Goal: Information Seeking & Learning: Learn about a topic

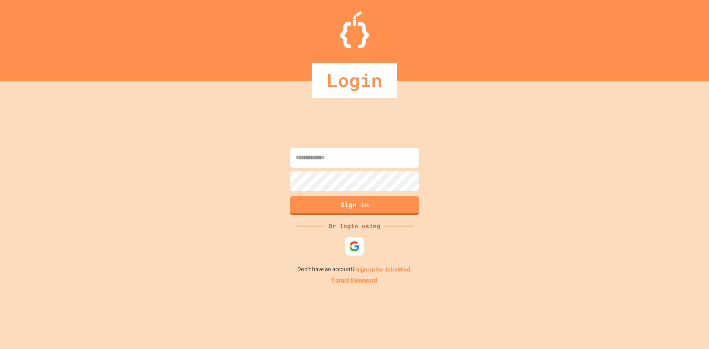
click at [346, 161] on input at bounding box center [354, 158] width 129 height 20
type input "**********"
click at [380, 212] on button "Sign in" at bounding box center [355, 204] width 132 height 19
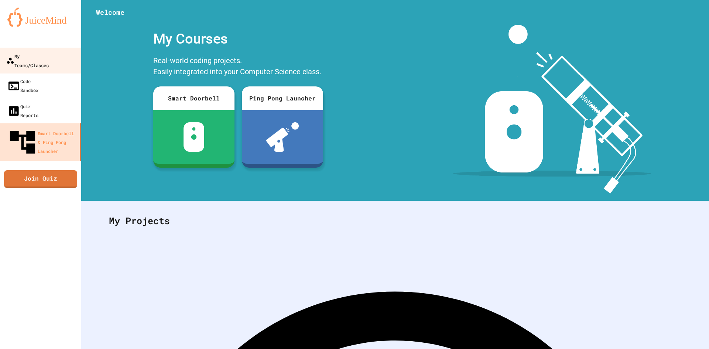
click at [41, 62] on link "My Teams/Classes" at bounding box center [41, 61] width 84 height 26
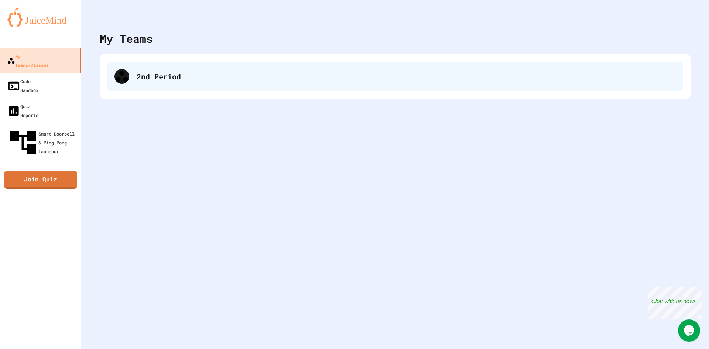
click at [188, 78] on div "2nd Period" at bounding box center [406, 76] width 539 height 11
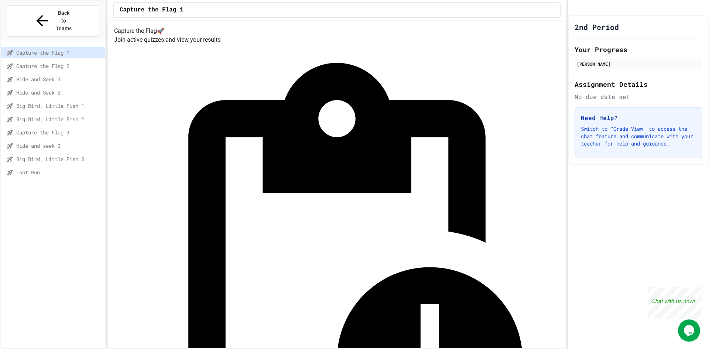
click at [59, 168] on span "Loot Run" at bounding box center [59, 172] width 86 height 8
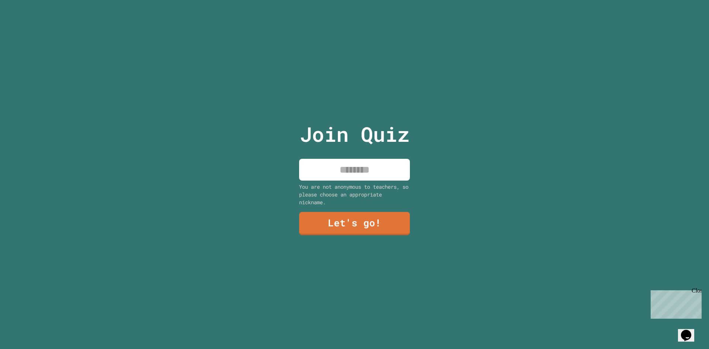
click at [383, 168] on input at bounding box center [354, 170] width 111 height 22
type input "*****"
click at [362, 225] on link "Let's go!" at bounding box center [354, 222] width 107 height 24
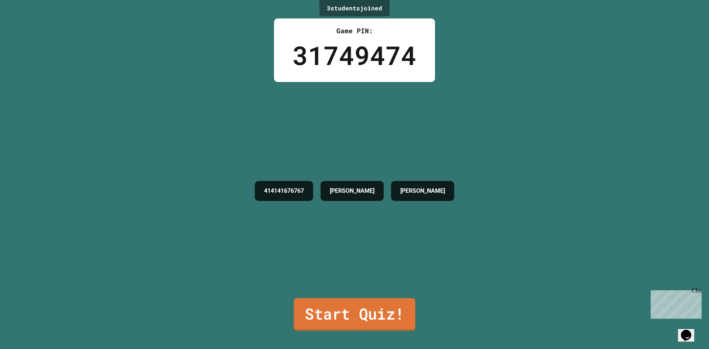
click at [352, 313] on link "Start Quiz!" at bounding box center [353, 314] width 121 height 32
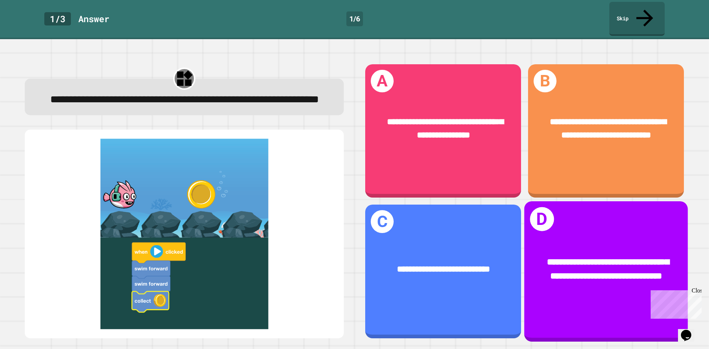
click at [584, 238] on div "**********" at bounding box center [606, 269] width 164 height 63
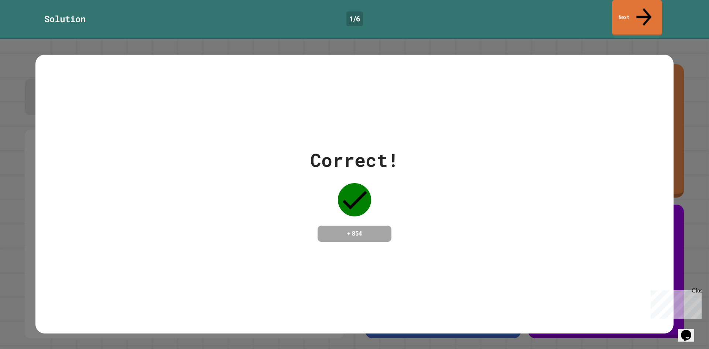
click at [648, 12] on icon at bounding box center [643, 17] width 23 height 26
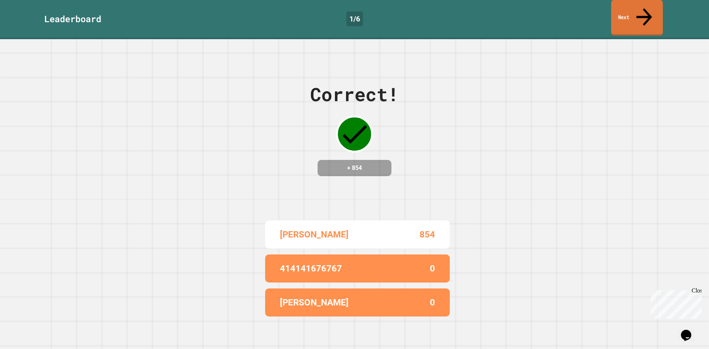
click at [646, 8] on icon at bounding box center [644, 17] width 16 height 18
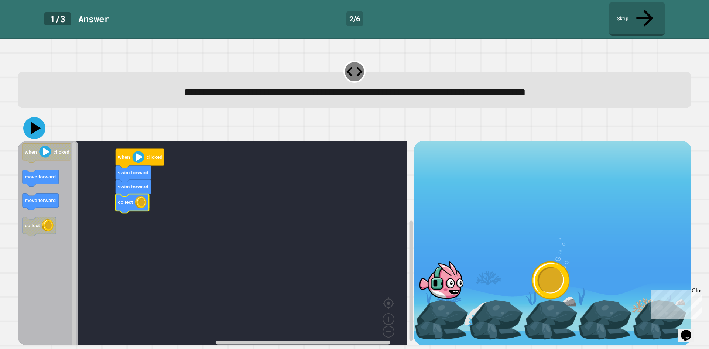
click at [35, 122] on icon at bounding box center [36, 128] width 10 height 13
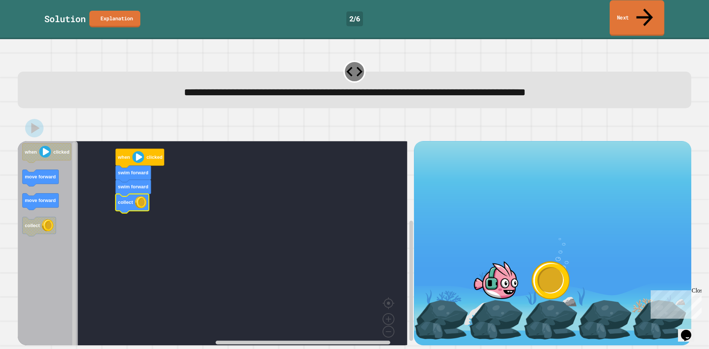
click at [627, 10] on link "Next" at bounding box center [636, 18] width 55 height 36
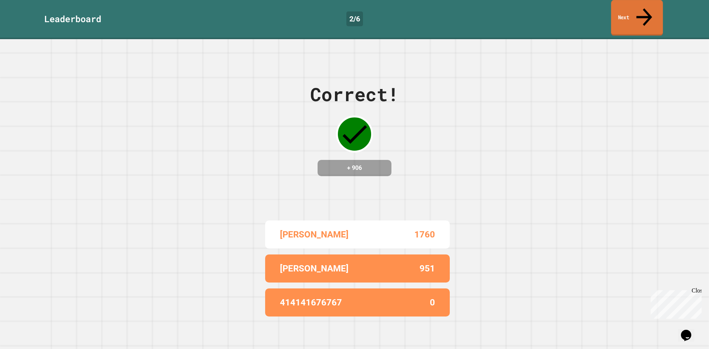
click at [653, 11] on link "Next" at bounding box center [637, 18] width 52 height 36
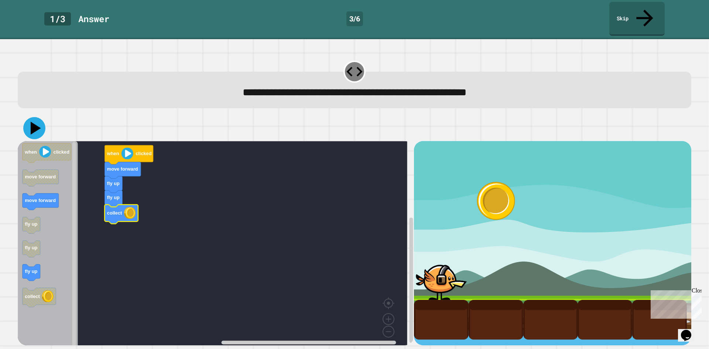
click at [30, 117] on icon at bounding box center [34, 128] width 22 height 22
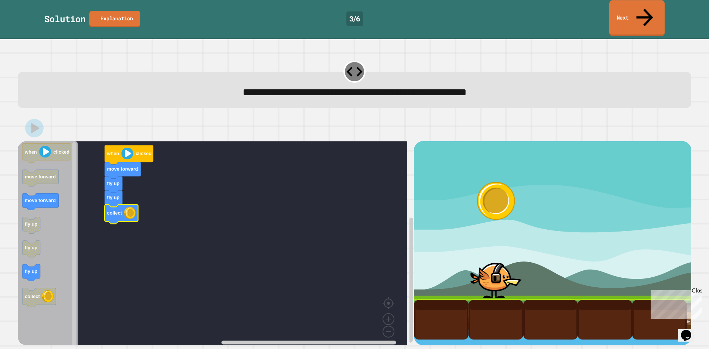
click at [629, 10] on link "Next" at bounding box center [636, 18] width 55 height 36
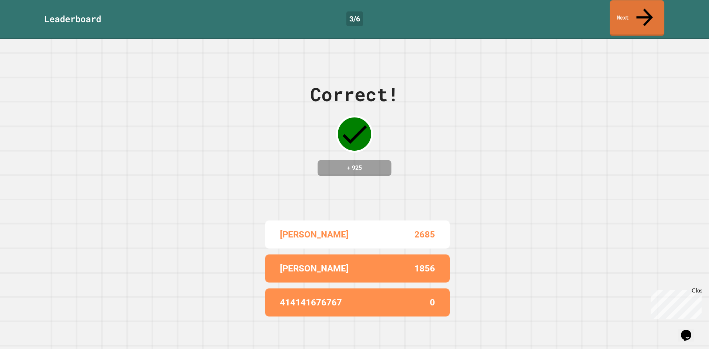
click at [650, 11] on link "Next" at bounding box center [636, 18] width 55 height 36
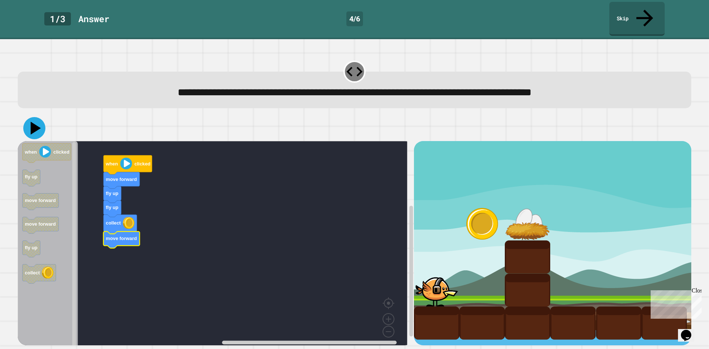
click at [34, 117] on icon at bounding box center [34, 128] width 22 height 22
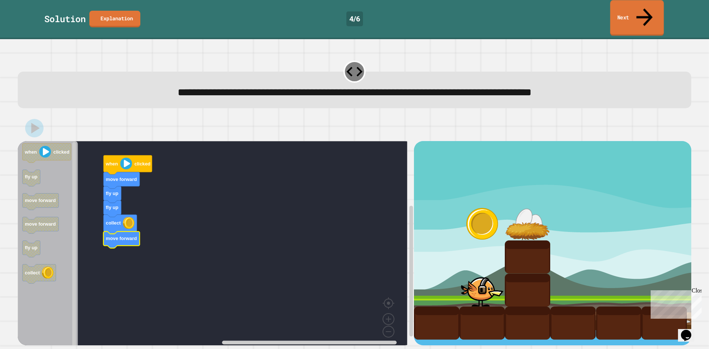
click at [642, 11] on icon at bounding box center [644, 17] width 24 height 26
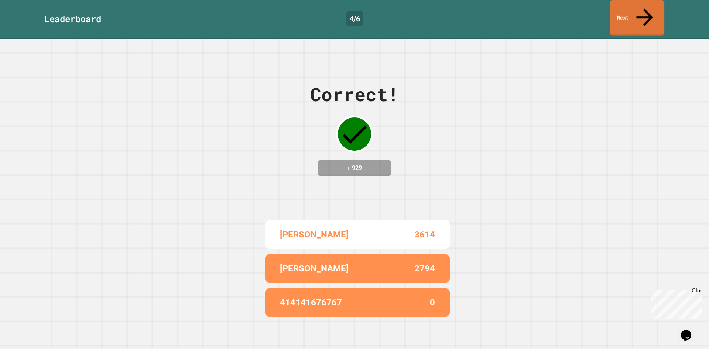
click at [638, 19] on div "Leaderboard 4 / 6 Next" at bounding box center [354, 19] width 709 height 39
click at [641, 14] on link "Next" at bounding box center [636, 18] width 55 height 36
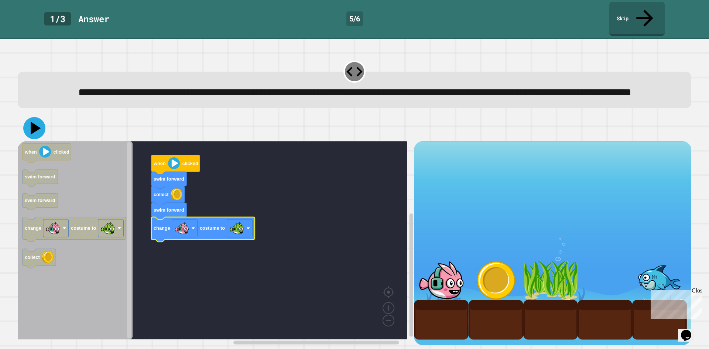
drag, startPoint x: 31, startPoint y: 134, endPoint x: 42, endPoint y: 134, distance: 11.8
click at [42, 134] on icon at bounding box center [34, 128] width 22 height 22
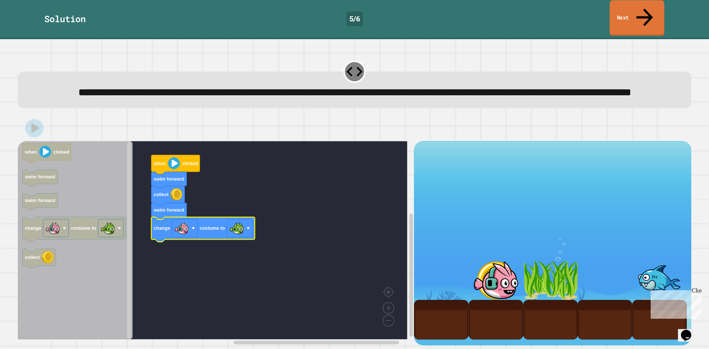
click at [617, 16] on link "Next" at bounding box center [636, 18] width 55 height 36
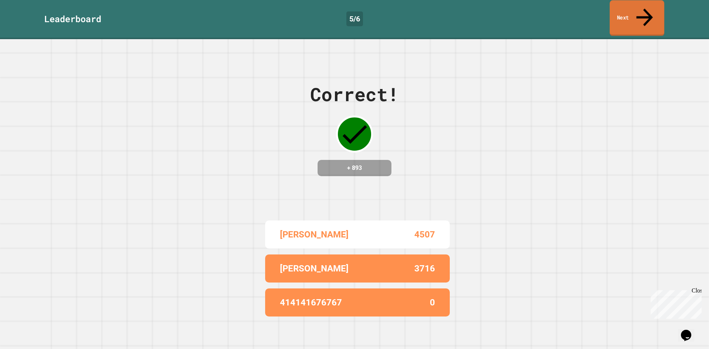
click at [617, 16] on link "Next" at bounding box center [636, 18] width 55 height 36
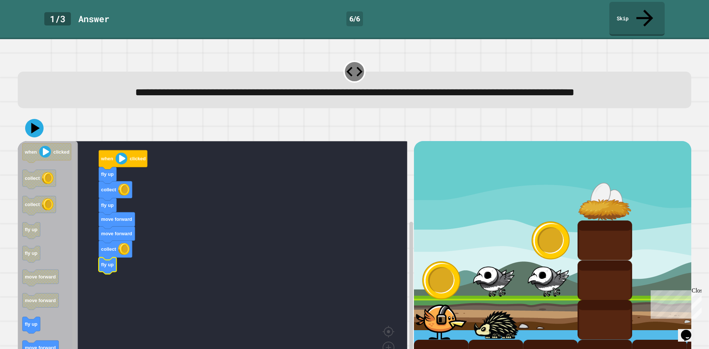
click at [59, 265] on div "fly up collect fly up move forward move forward collect fly up when clicked whe…" at bounding box center [216, 262] width 396 height 242
click at [61, 265] on div "fly up collect fly up move forward move forward collect fly up when clicked whe…" at bounding box center [216, 262] width 396 height 242
click at [66, 225] on icon "when clicked collect collect fly up fly up move forward move forward fly up mov…" at bounding box center [48, 260] width 60 height 238
click at [72, 230] on div "fly up collect fly up move forward move forward collect fly up when clicked whe…" at bounding box center [216, 262] width 396 height 242
click at [80, 225] on div "fly up collect fly up move forward move forward collect fly up when clicked whe…" at bounding box center [216, 262] width 396 height 242
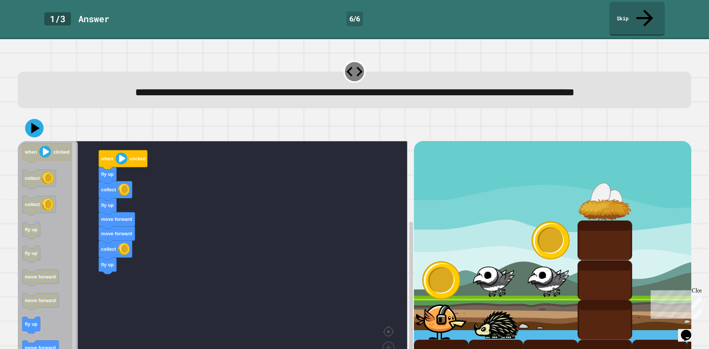
click at [196, 275] on rect "Blockly Workspace" at bounding box center [212, 260] width 389 height 238
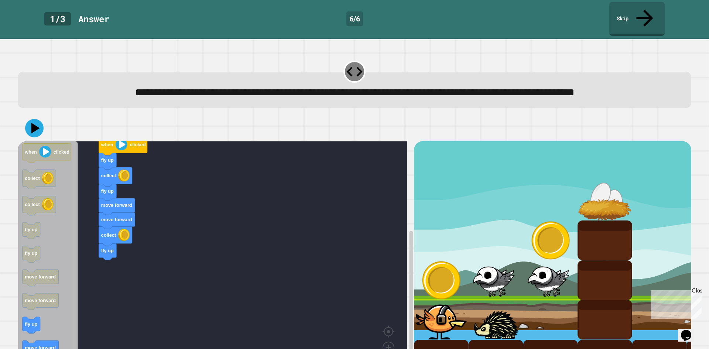
click at [67, 340] on div "**********" at bounding box center [354, 201] width 680 height 296
click at [53, 329] on icon "Blockly Workspace" at bounding box center [48, 260] width 60 height 238
click at [40, 327] on icon "when clicked collect collect fly up fly up move forward move forward fly up mov…" at bounding box center [48, 260] width 60 height 238
click at [40, 327] on icon "Blockly Workspace" at bounding box center [32, 325] width 18 height 17
click at [39, 135] on icon at bounding box center [34, 128] width 22 height 22
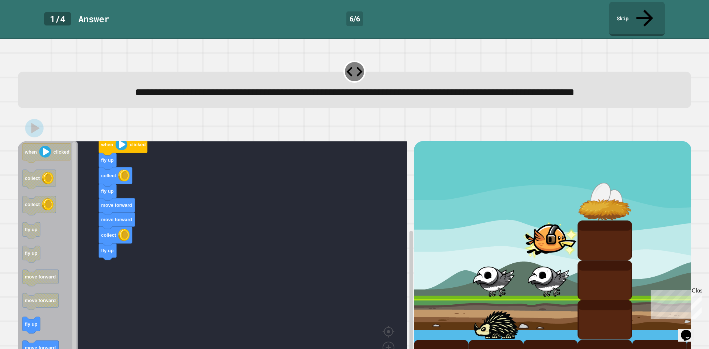
click at [697, 289] on div "Close" at bounding box center [695, 291] width 9 height 9
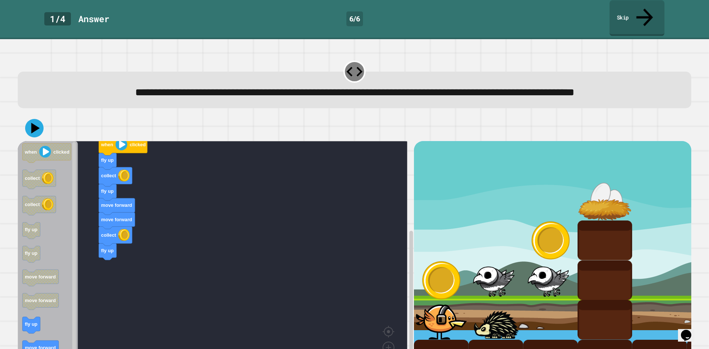
click at [654, 4] on link "Skip" at bounding box center [636, 18] width 55 height 36
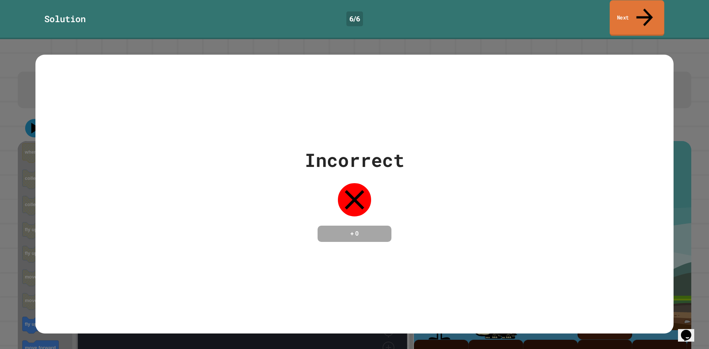
click at [635, 7] on link "Next" at bounding box center [636, 18] width 55 height 36
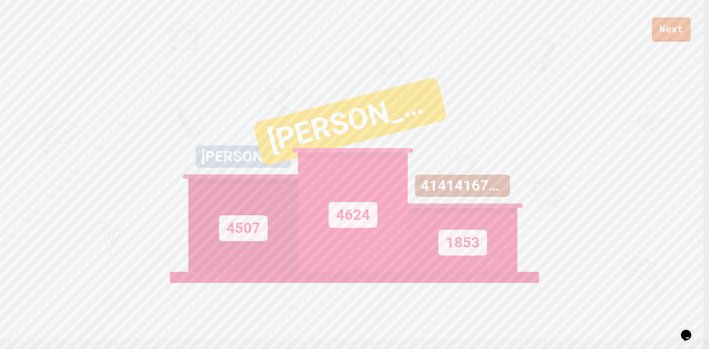
click at [681, 36] on link "Next" at bounding box center [671, 29] width 39 height 24
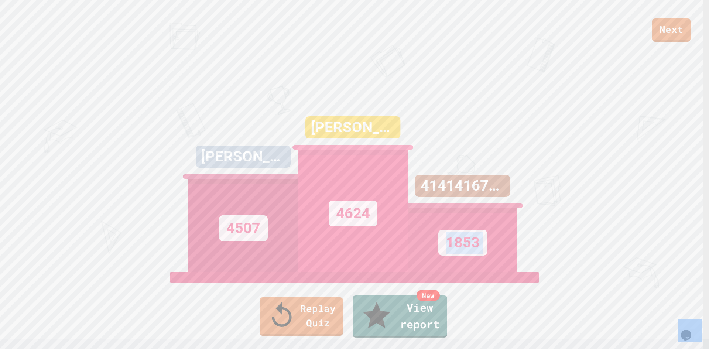
drag, startPoint x: 708, startPoint y: 72, endPoint x: 708, endPoint y: -32, distance: 104.1
click at [708, 0] on html "We are updating our servers at 7PM EST [DATE]. [PERSON_NAME] should continue to…" at bounding box center [354, 174] width 709 height 349
click at [300, 326] on link "Replay Quiz" at bounding box center [301, 315] width 82 height 40
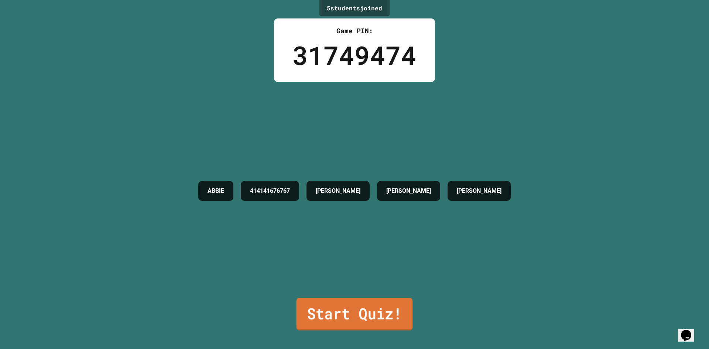
click at [312, 303] on link "Start Quiz!" at bounding box center [354, 314] width 116 height 32
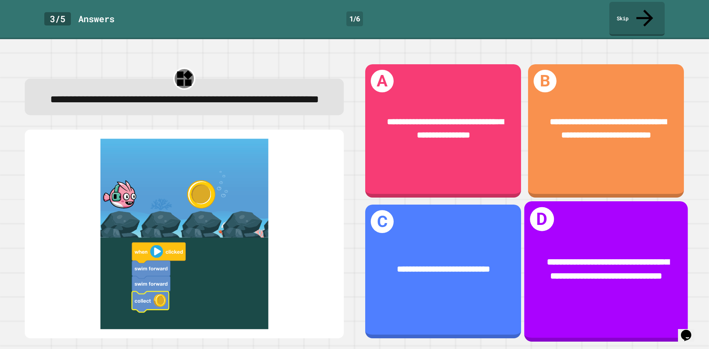
click at [566, 238] on div "**********" at bounding box center [606, 269] width 164 height 63
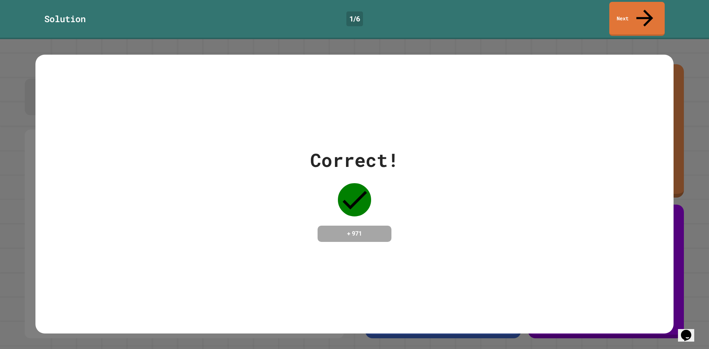
click at [449, 226] on div "Correct! + 971" at bounding box center [354, 194] width 638 height 96
click at [661, 14] on link "Next" at bounding box center [636, 18] width 52 height 36
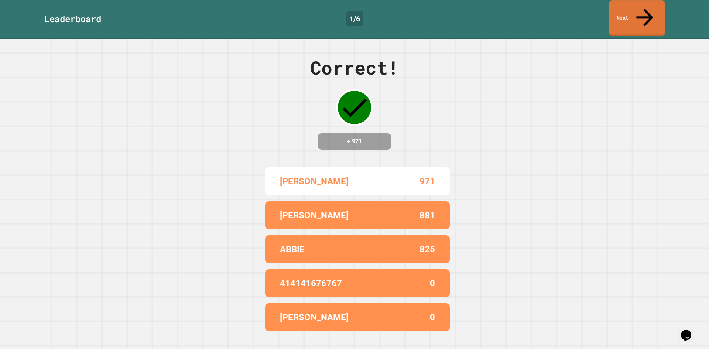
click at [654, 14] on link "Next" at bounding box center [637, 18] width 56 height 36
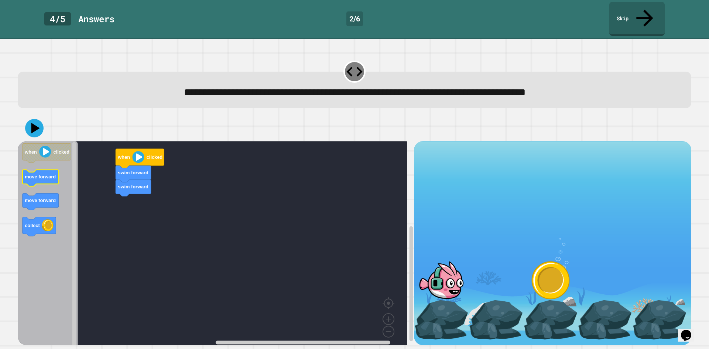
click at [42, 170] on icon "Blockly Workspace" at bounding box center [41, 178] width 36 height 17
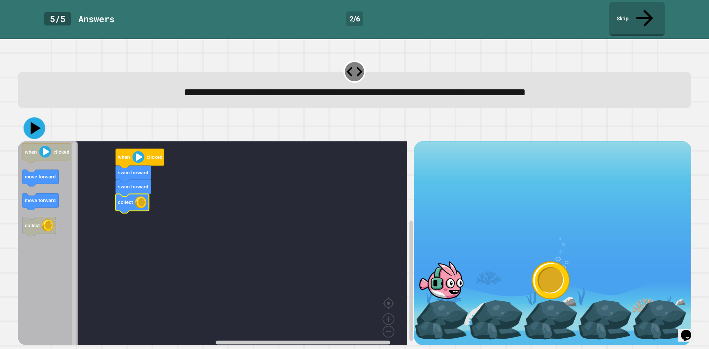
click at [37, 117] on icon at bounding box center [35, 128] width 22 height 22
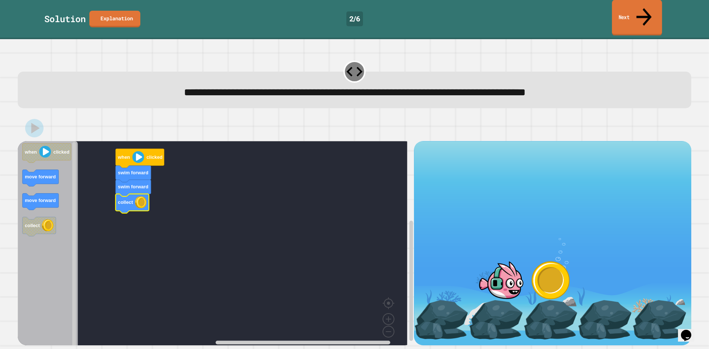
click at [639, 15] on link "Next" at bounding box center [637, 18] width 50 height 36
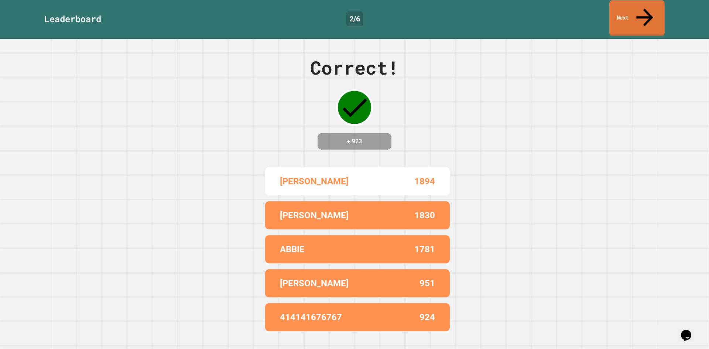
click at [627, 13] on link "Next" at bounding box center [636, 18] width 55 height 36
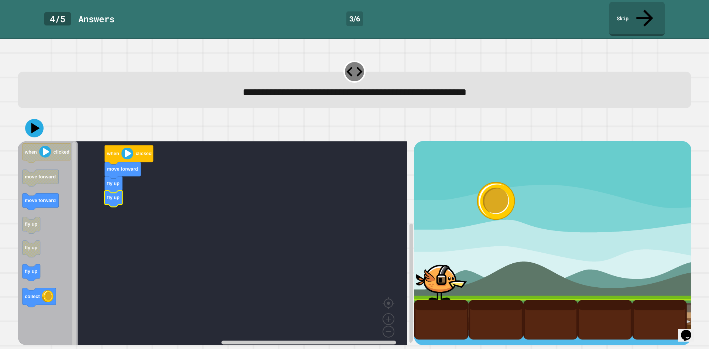
drag, startPoint x: 11, startPoint y: 278, endPoint x: 47, endPoint y: 245, distance: 48.1
click at [55, 232] on div "**********" at bounding box center [354, 194] width 709 height 310
click at [32, 122] on icon at bounding box center [36, 128] width 10 height 13
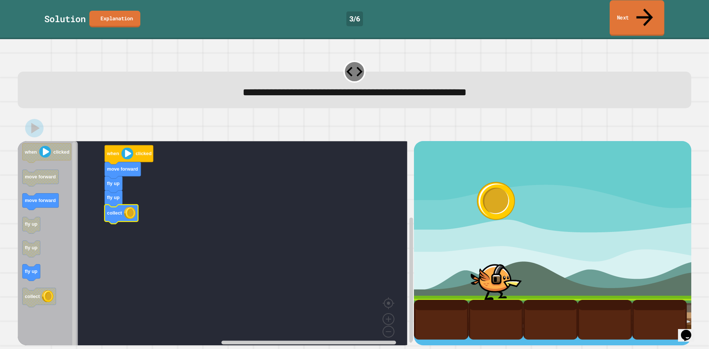
click at [639, 10] on link "Next" at bounding box center [636, 18] width 55 height 36
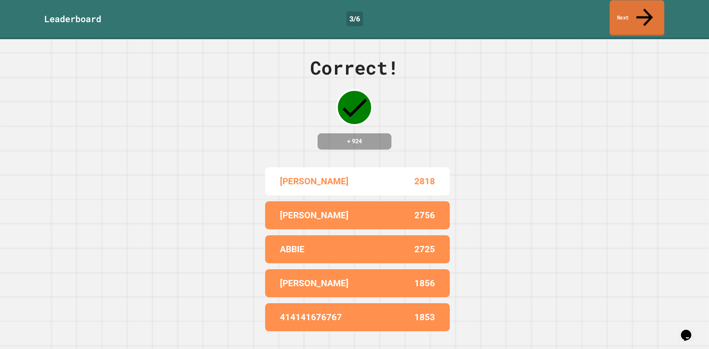
click at [630, 15] on link "Next" at bounding box center [636, 18] width 55 height 36
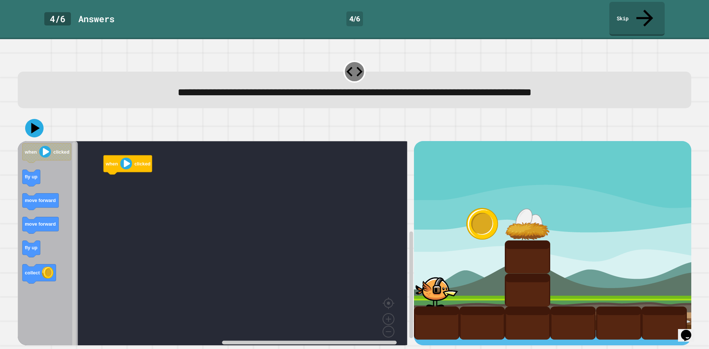
click at [84, 162] on div "when clicked when clicked fly up move forward move forward fly up collect" at bounding box center [216, 243] width 396 height 204
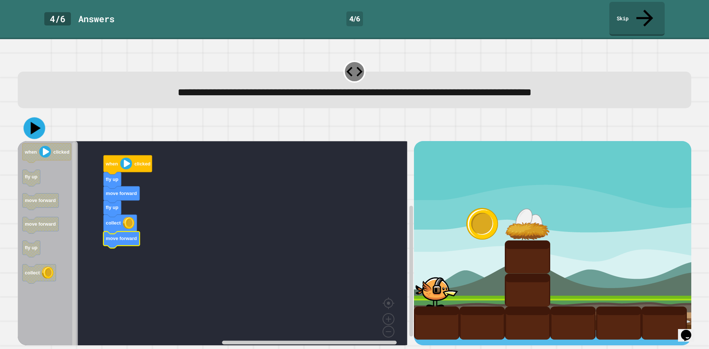
click at [39, 119] on icon at bounding box center [35, 128] width 22 height 22
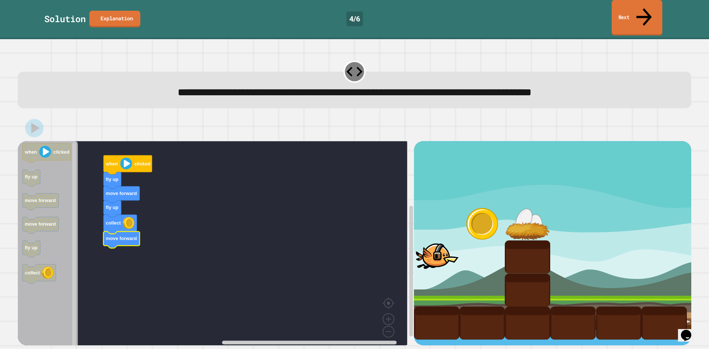
click at [639, 10] on link "Next" at bounding box center [636, 18] width 51 height 36
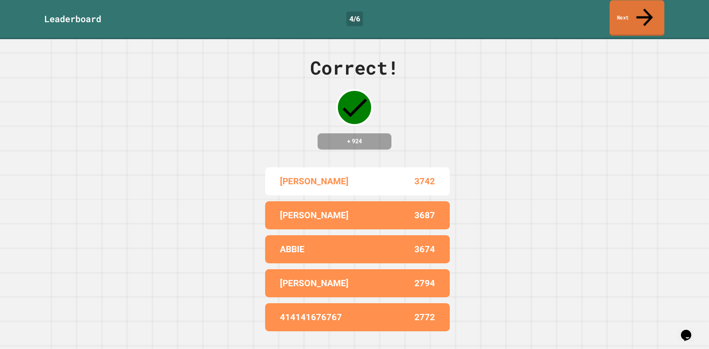
click at [635, 5] on link "Next" at bounding box center [636, 18] width 55 height 36
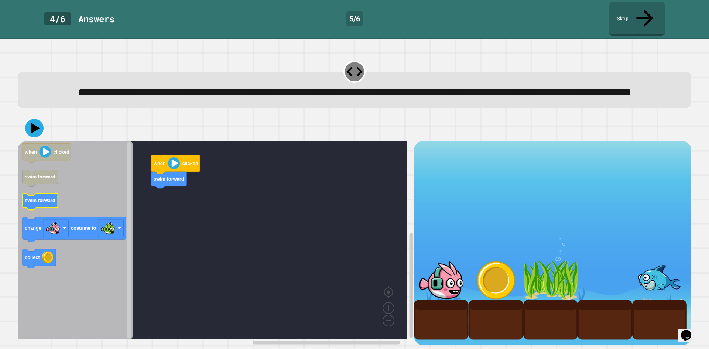
click at [47, 203] on text "swim forward" at bounding box center [40, 201] width 31 height 6
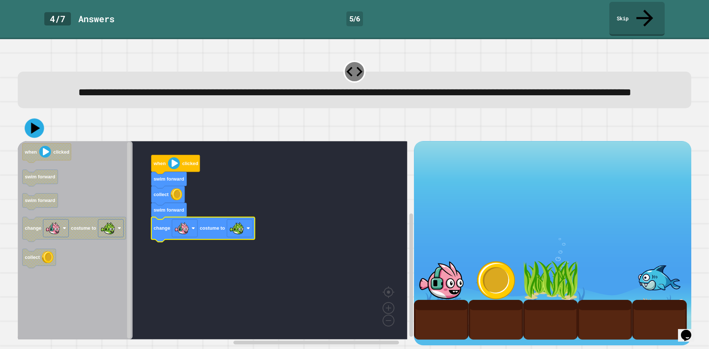
click at [47, 130] on div at bounding box center [354, 128] width 673 height 26
click at [41, 130] on icon at bounding box center [34, 128] width 22 height 22
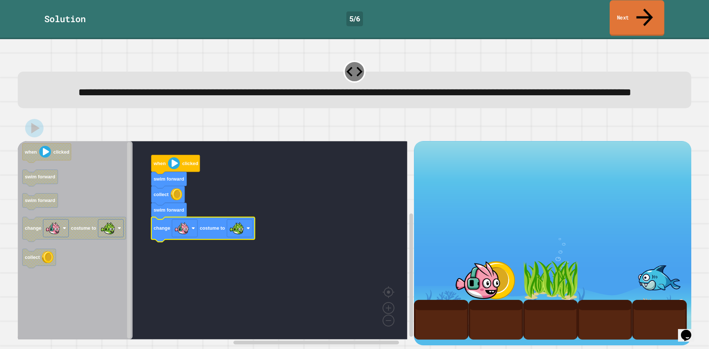
click at [630, 12] on link "Next" at bounding box center [636, 18] width 55 height 36
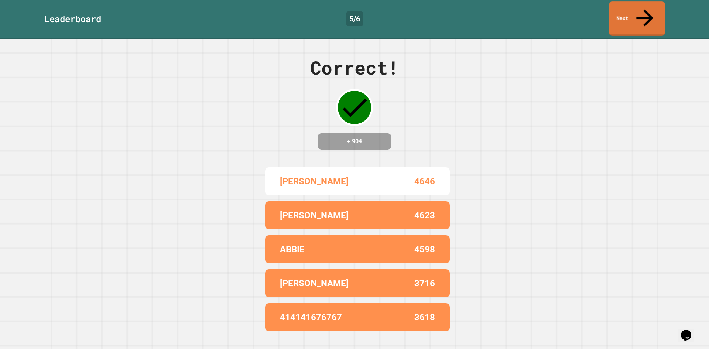
click at [639, 13] on link "Next" at bounding box center [637, 18] width 56 height 34
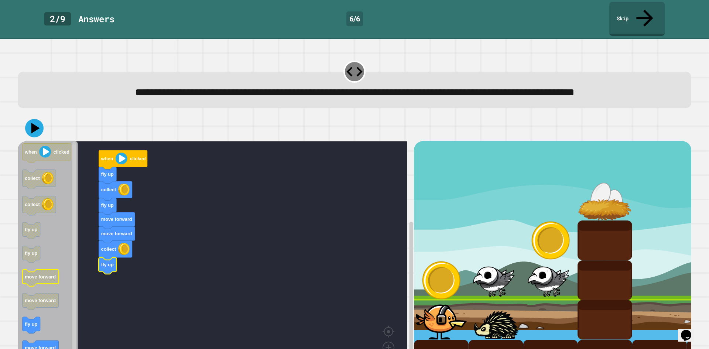
click at [47, 273] on icon "when clicked collect collect fly up fly up move forward move forward fly up mov…" at bounding box center [48, 260] width 60 height 238
click at [79, 267] on div "fly up collect fly up move forward move forward collect fly up when clicked whe…" at bounding box center [216, 262] width 396 height 242
click at [71, 239] on div "fly up collect fly up move forward move forward collect fly up when clicked whe…" at bounding box center [216, 262] width 396 height 242
click at [49, 299] on div "fly up collect fly up move forward move forward collect fly up when clicked whe…" at bounding box center [216, 262] width 396 height 242
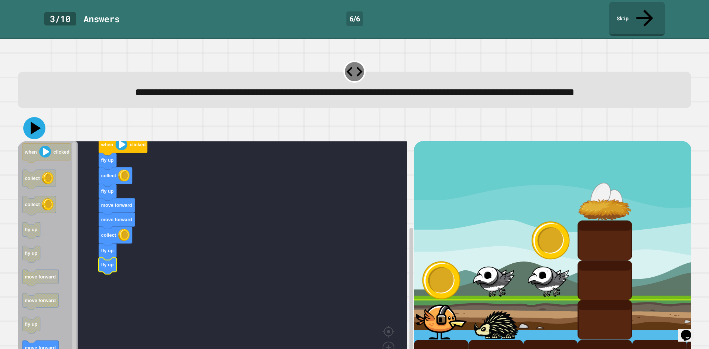
click at [39, 128] on icon at bounding box center [34, 128] width 22 height 22
click at [124, 311] on div "fly up collect fly up move forward move forward collect fly up fly up when clic…" at bounding box center [216, 262] width 396 height 242
click at [62, 281] on icon "Blockly Workspace" at bounding box center [48, 260] width 60 height 238
click at [86, 262] on div "fly up collect fly up move forward move forward collect fly up fly up when clic…" at bounding box center [216, 262] width 396 height 242
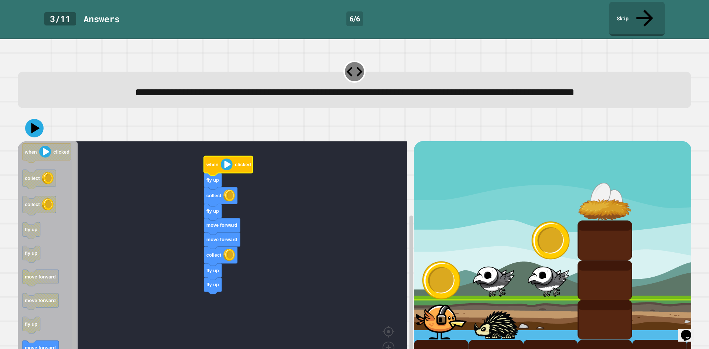
click at [86, 195] on div "fly up collect fly up move forward move forward collect fly up fly up when clic…" at bounding box center [216, 262] width 396 height 242
click at [386, 331] on image "Blockly Workspace" at bounding box center [399, 315] width 35 height 46
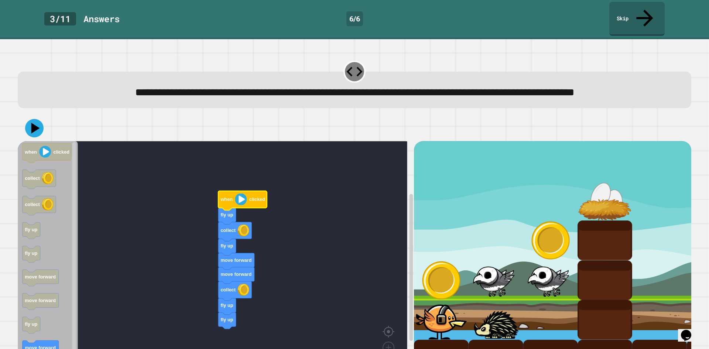
click at [386, 331] on image "Blockly Workspace" at bounding box center [399, 315] width 35 height 46
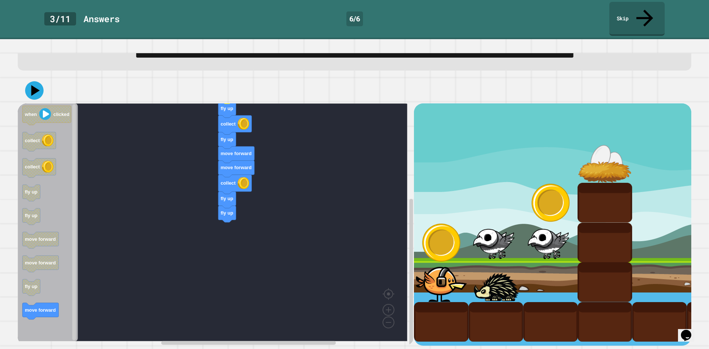
scroll to position [46, 0]
click at [34, 79] on icon at bounding box center [34, 90] width 22 height 22
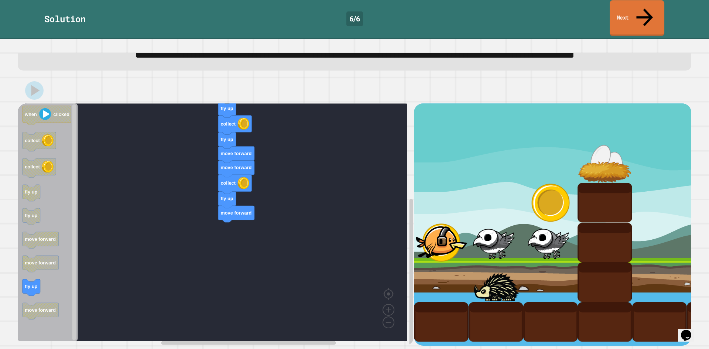
click at [621, 14] on link "Next" at bounding box center [636, 18] width 55 height 36
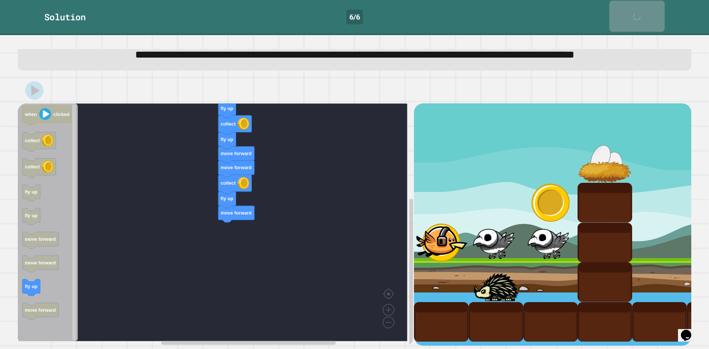
scroll to position [45, 0]
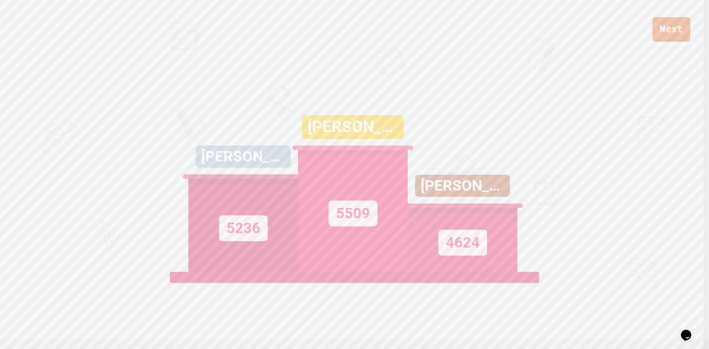
click at [672, 24] on link "Next" at bounding box center [671, 29] width 38 height 24
